Goal: Transaction & Acquisition: Purchase product/service

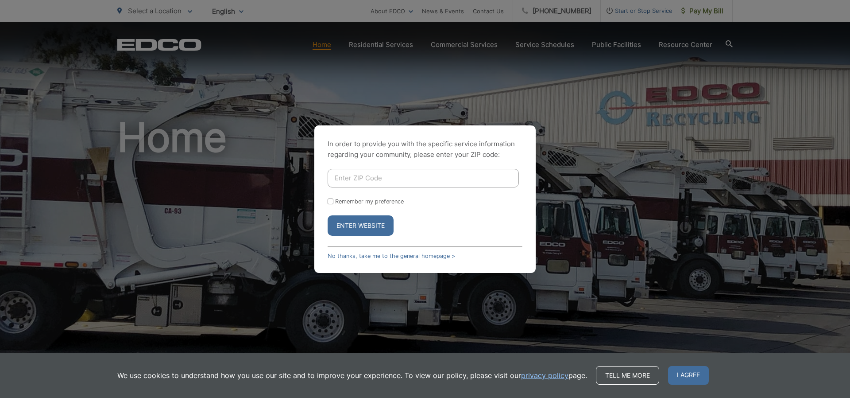
click at [411, 182] on input "Enter ZIP Code" at bounding box center [423, 178] width 191 height 19
type input "92028"
click at [372, 228] on button "Enter Website" at bounding box center [361, 225] width 66 height 20
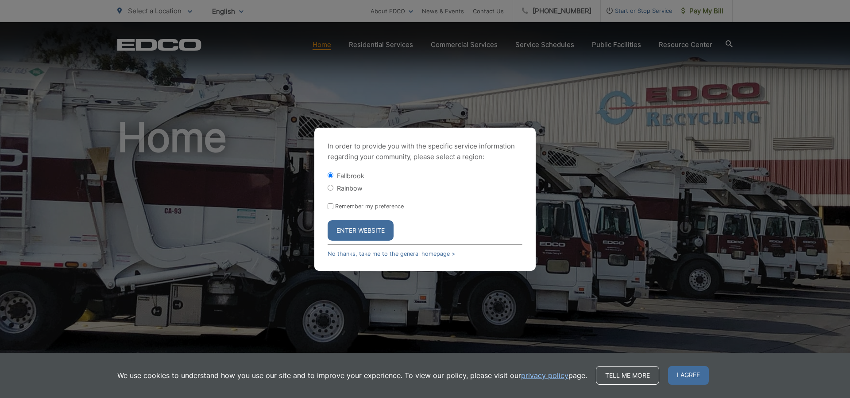
click at [371, 229] on button "Enter Website" at bounding box center [361, 230] width 66 height 20
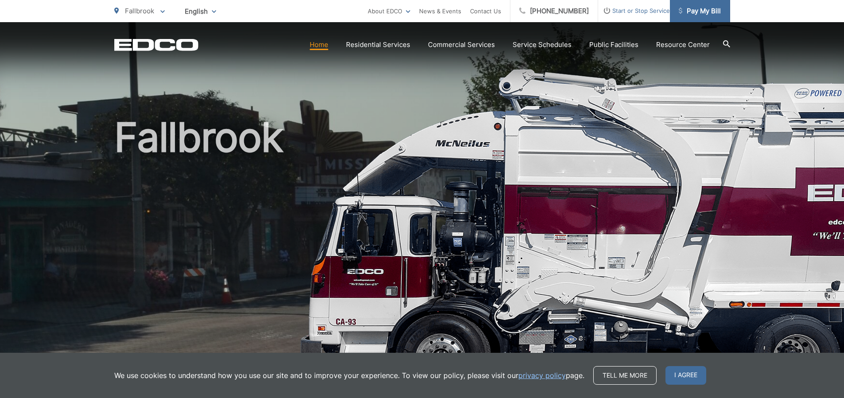
click at [704, 12] on span "Pay My Bill" at bounding box center [700, 11] width 42 height 11
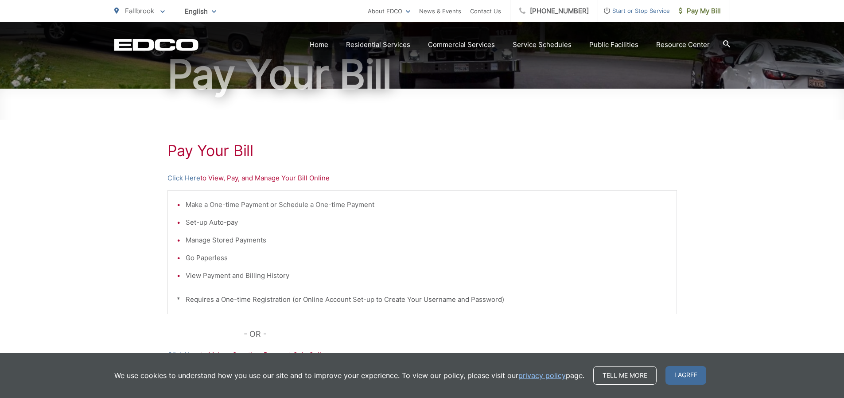
scroll to position [133, 0]
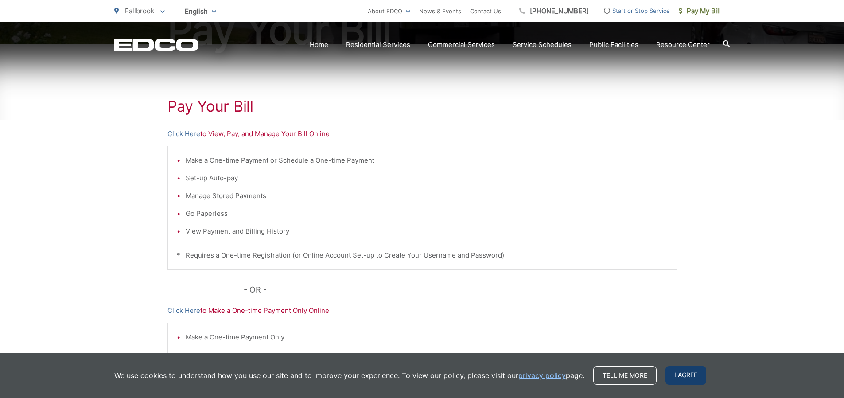
click at [683, 377] on span "I agree" at bounding box center [685, 375] width 41 height 19
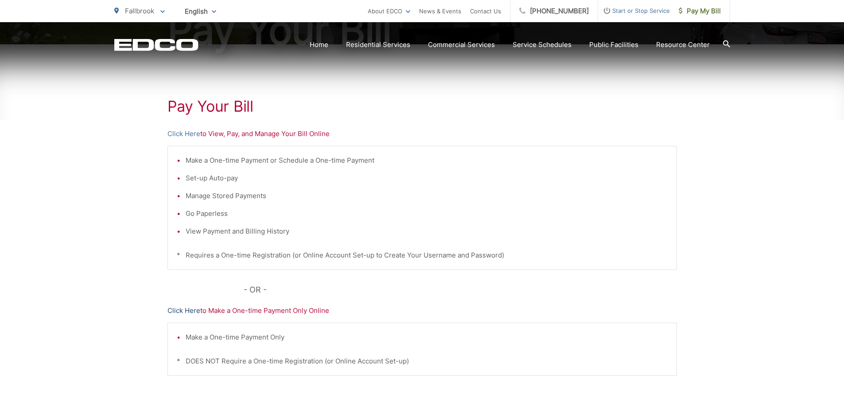
click at [191, 310] on link "Click Here" at bounding box center [183, 310] width 33 height 11
